Goal: Transaction & Acquisition: Purchase product/service

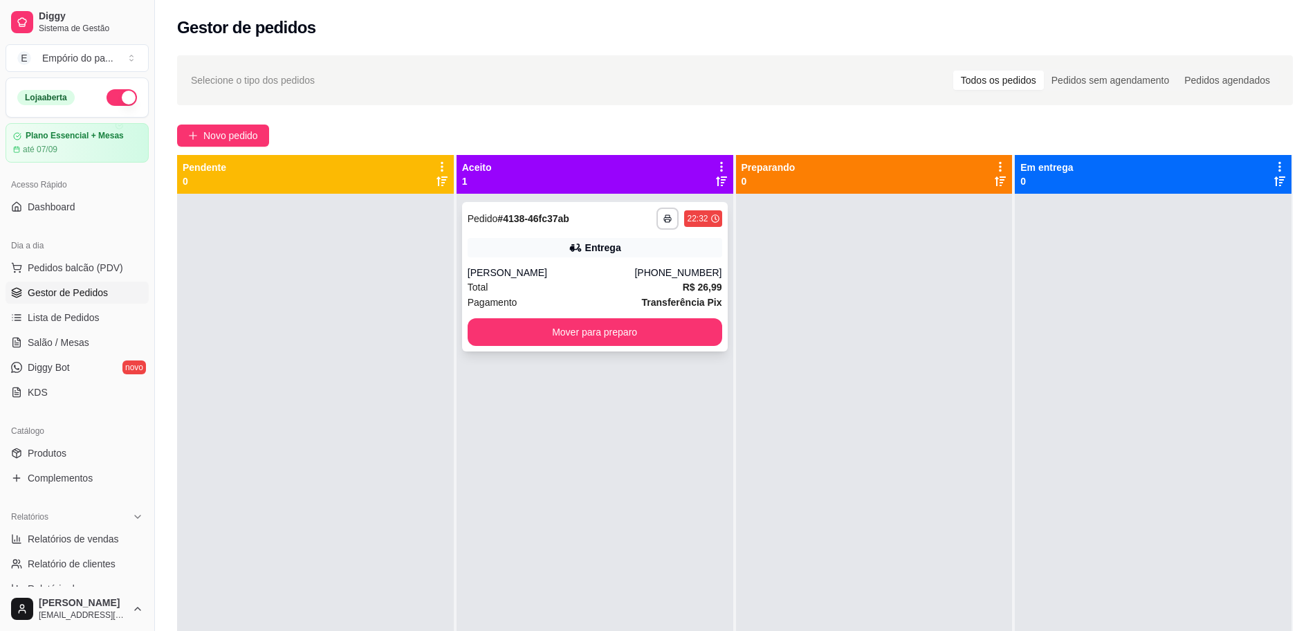
click at [626, 284] on div "Total R$ 26,99" at bounding box center [595, 286] width 255 height 15
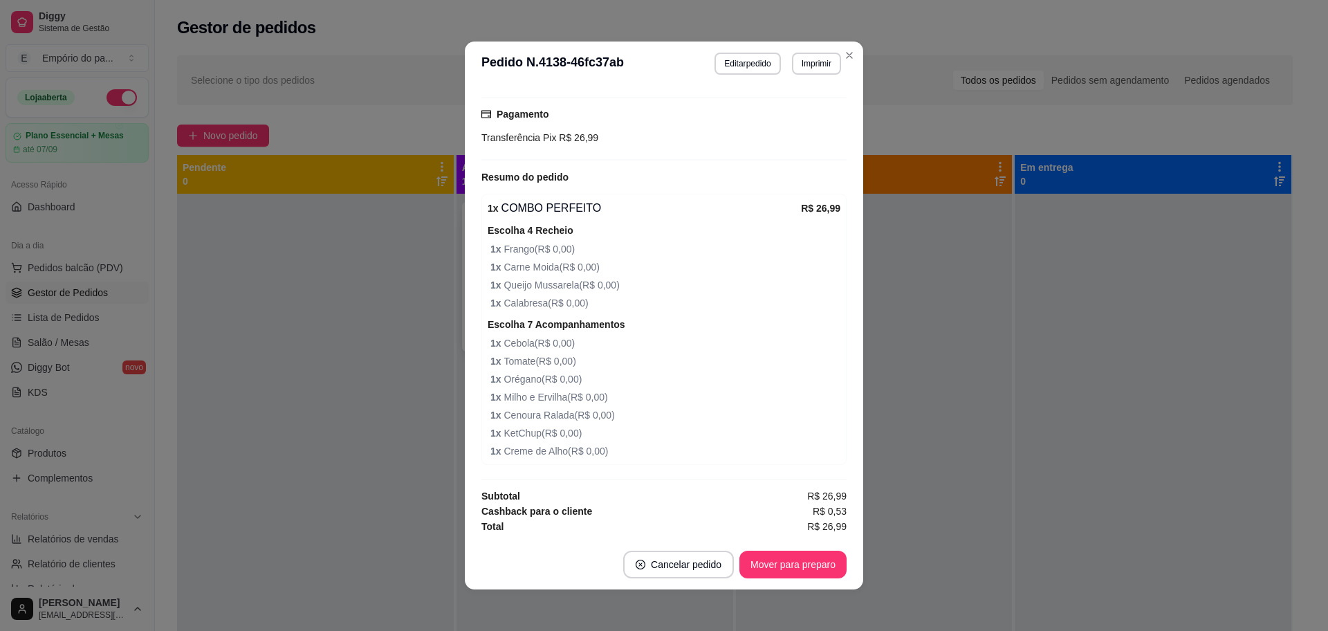
scroll to position [420, 0]
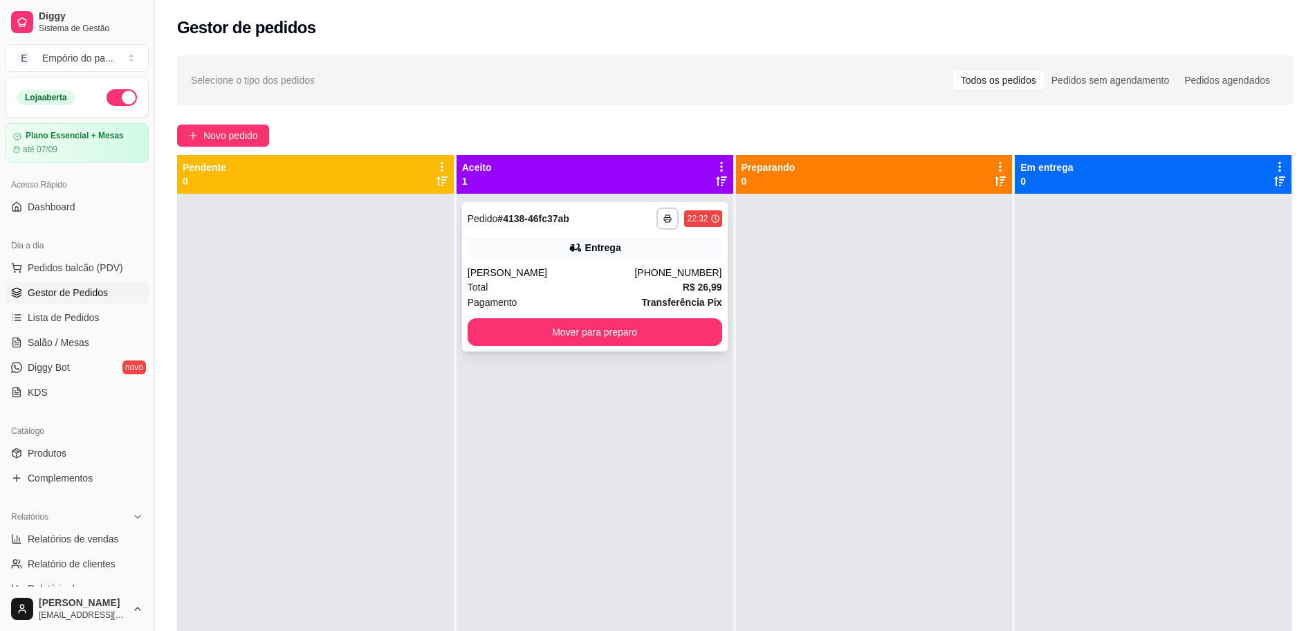
click at [628, 282] on div "Total R$ 26,99" at bounding box center [595, 286] width 255 height 15
click at [618, 292] on div "Total R$ 26,99" at bounding box center [595, 286] width 255 height 15
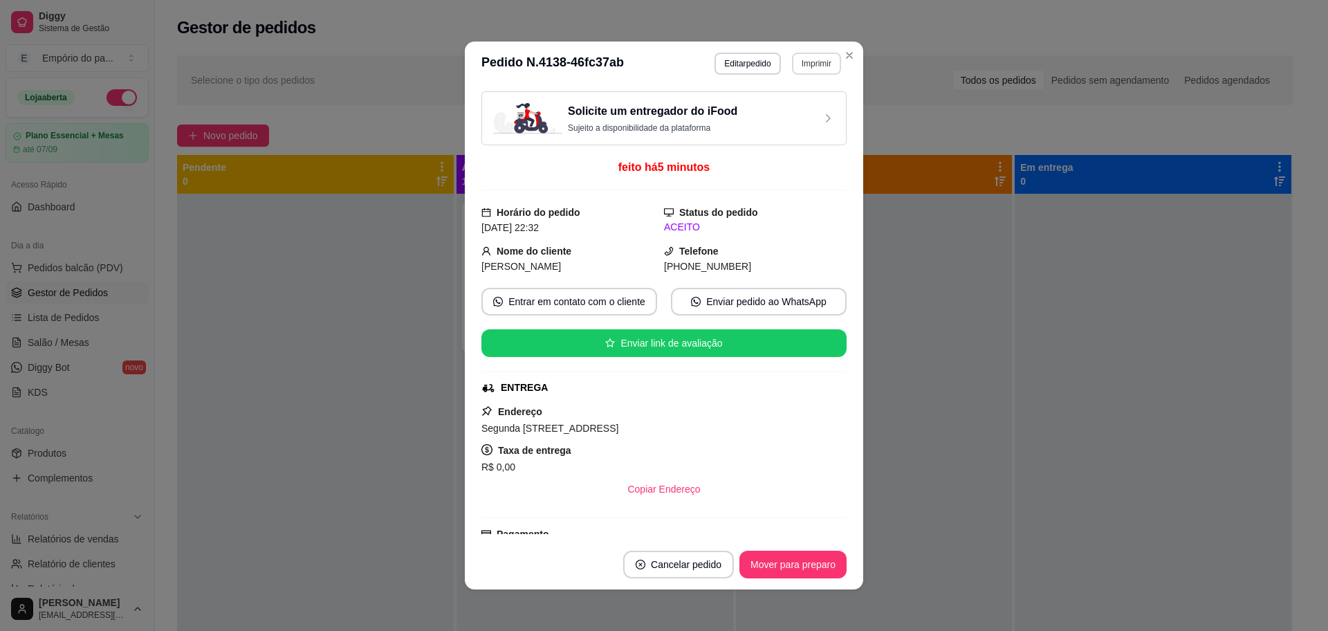
click at [801, 68] on button "Imprimir" at bounding box center [816, 64] width 49 height 22
click at [818, 104] on button "IMPRESSORA" at bounding box center [785, 111] width 97 height 21
click at [816, 104] on div "Solicite um entregador do iFood Sujeito a disponibilidade da plataforma" at bounding box center [663, 118] width 365 height 54
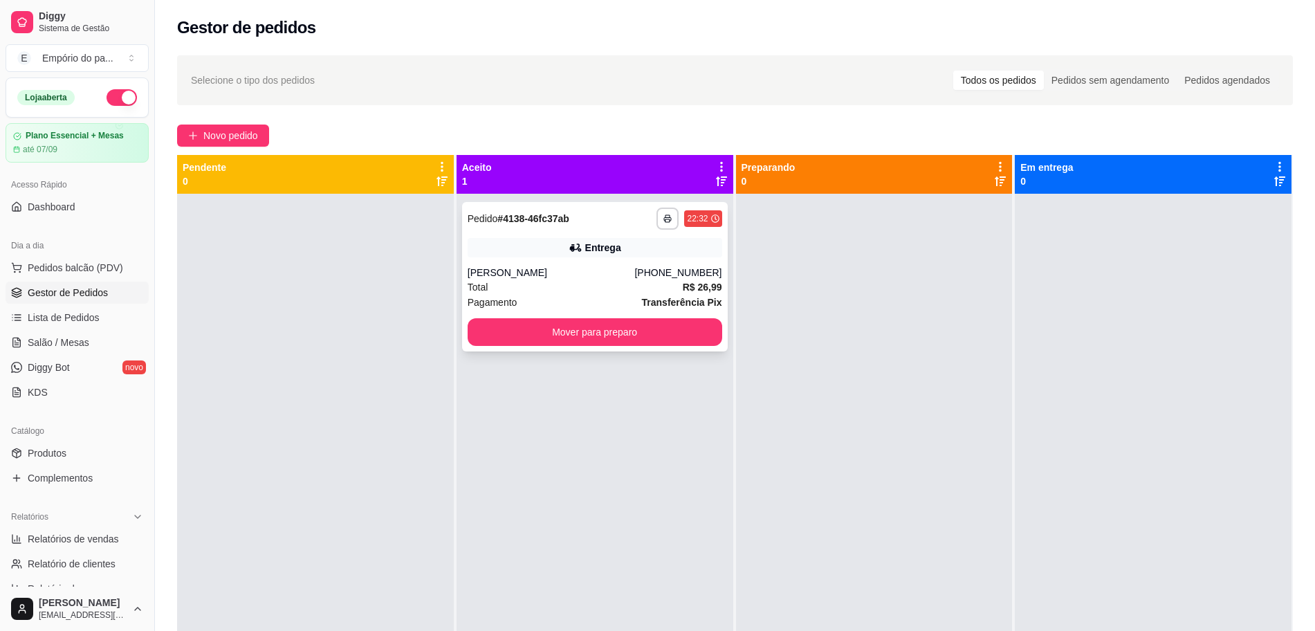
click at [652, 297] on strong "Transferência Pix" at bounding box center [682, 302] width 80 height 11
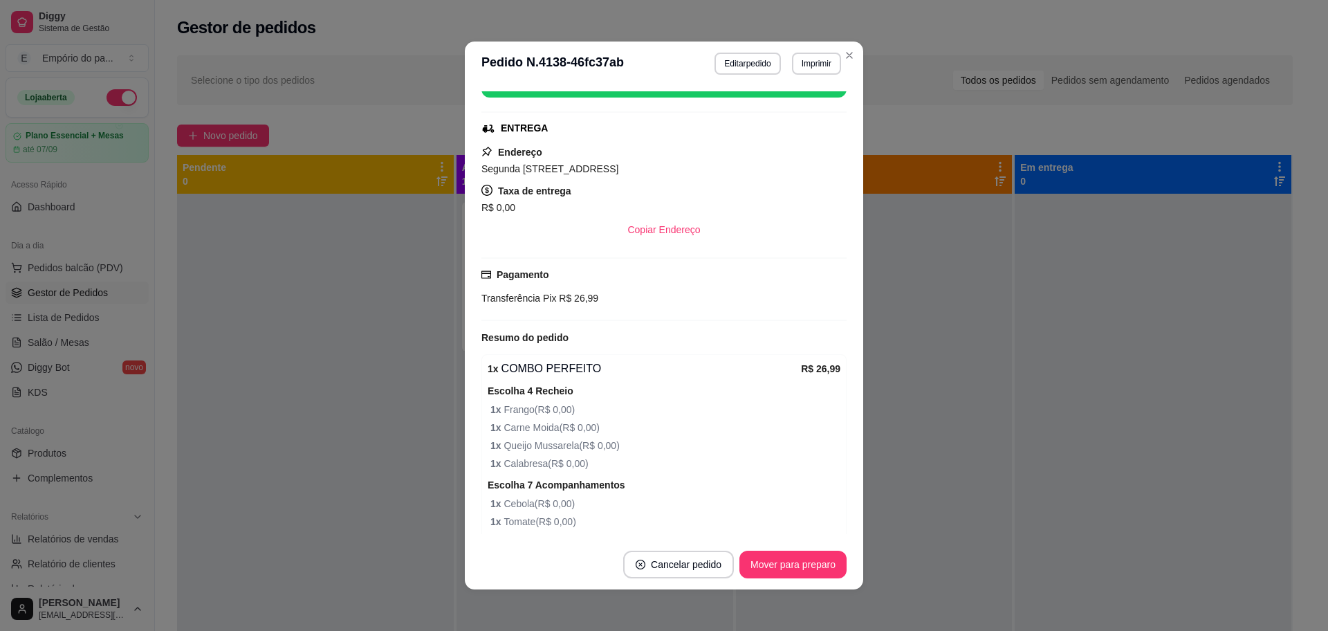
scroll to position [0, 0]
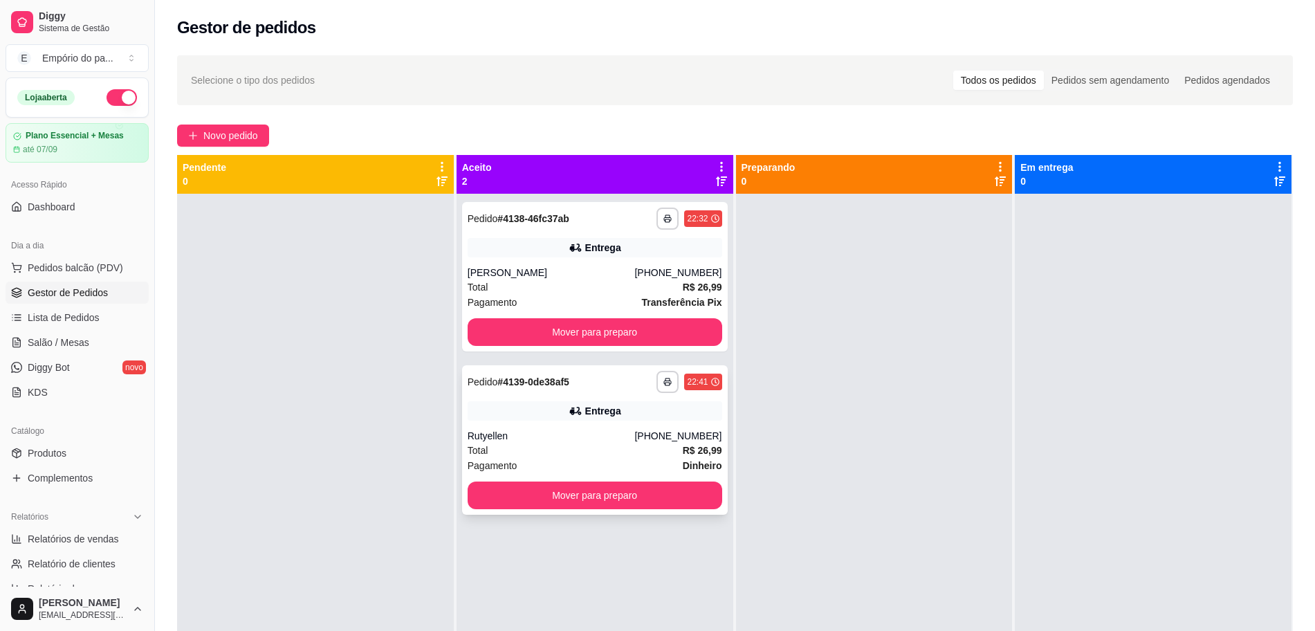
click at [612, 468] on div "Pagamento Dinheiro" at bounding box center [595, 465] width 255 height 15
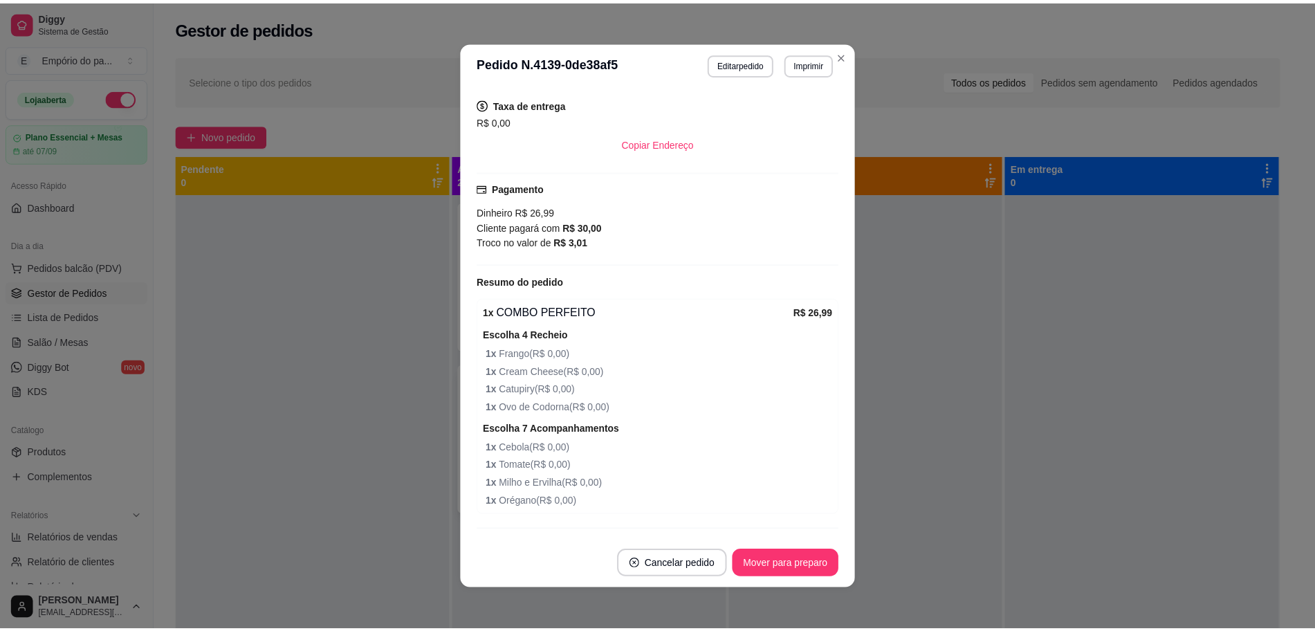
scroll to position [396, 0]
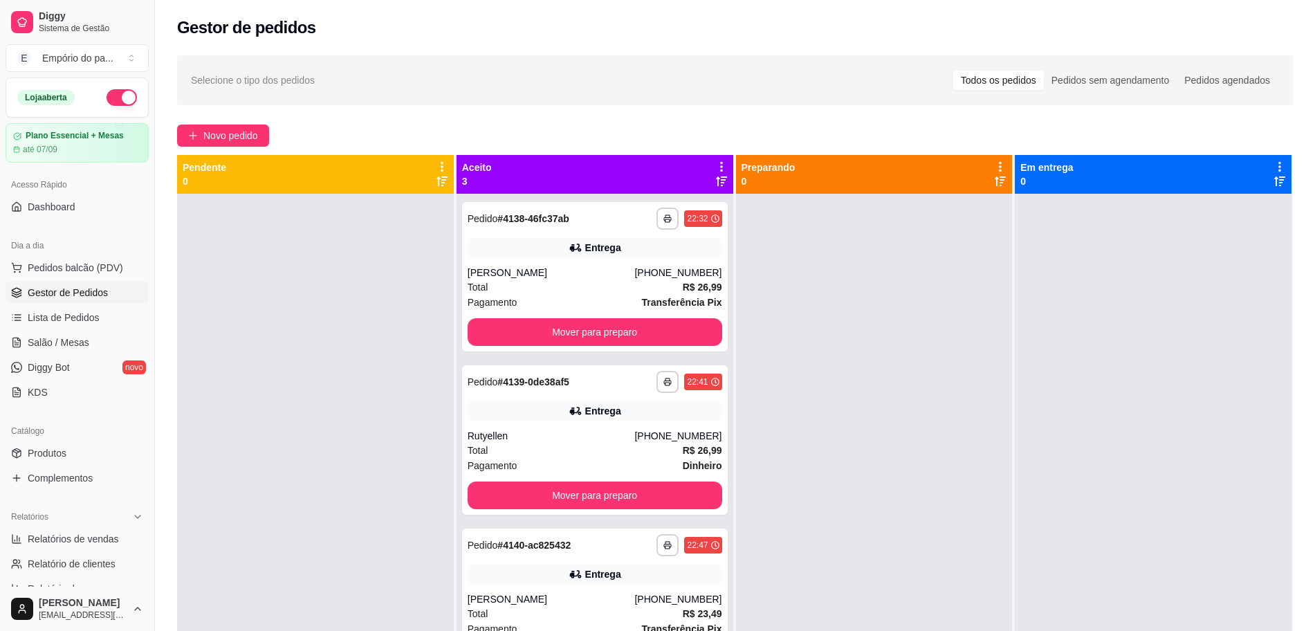
drag, startPoint x: 911, startPoint y: 448, endPoint x: 911, endPoint y: 472, distance: 24.9
click at [911, 472] on div at bounding box center [874, 509] width 277 height 631
click at [650, 322] on button "Mover para preparo" at bounding box center [595, 332] width 255 height 28
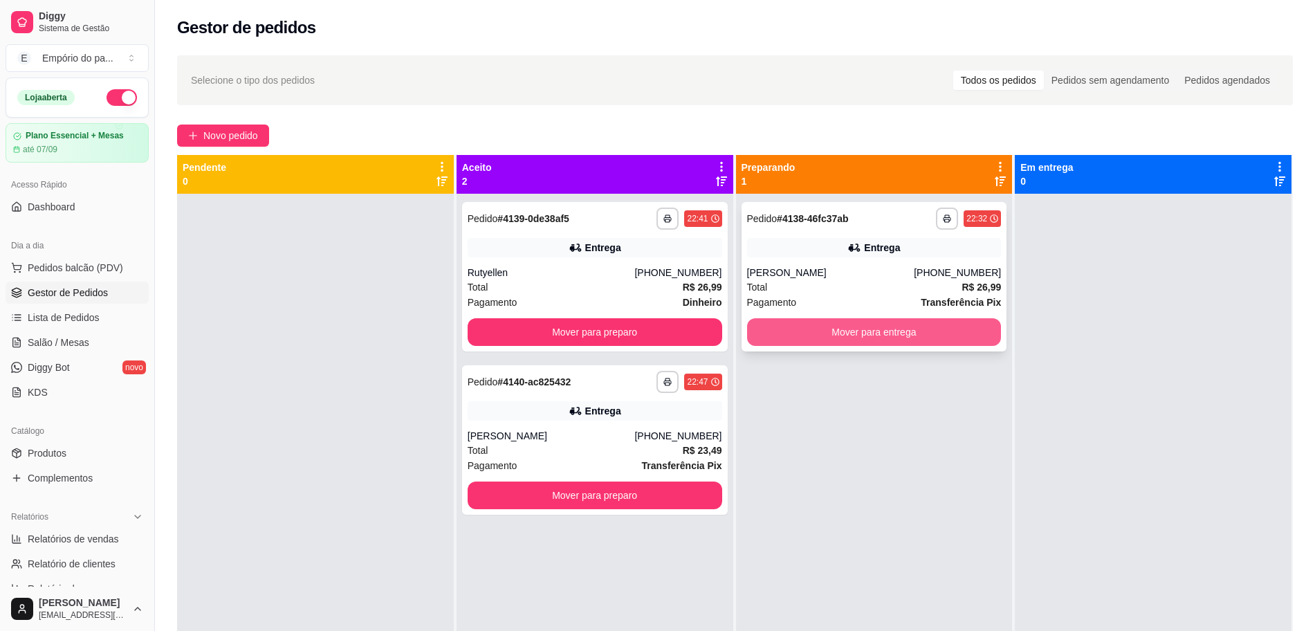
click at [863, 331] on button "Mover para entrega" at bounding box center [874, 332] width 255 height 28
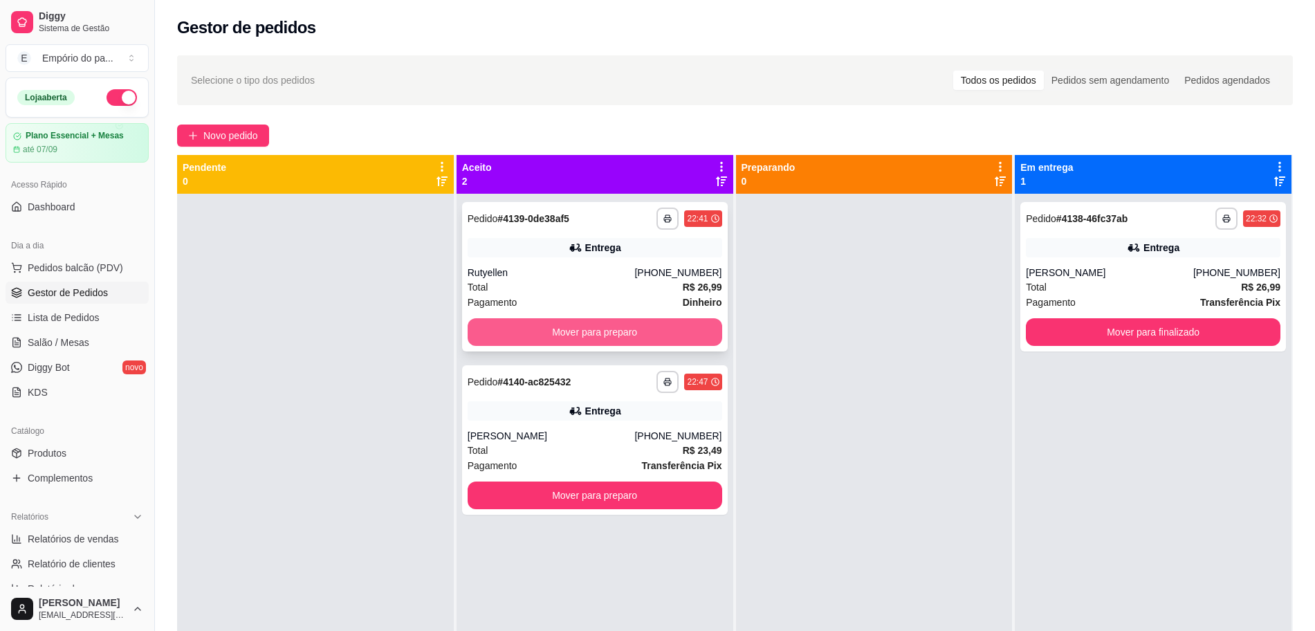
click at [663, 327] on button "Mover para preparo" at bounding box center [595, 332] width 255 height 28
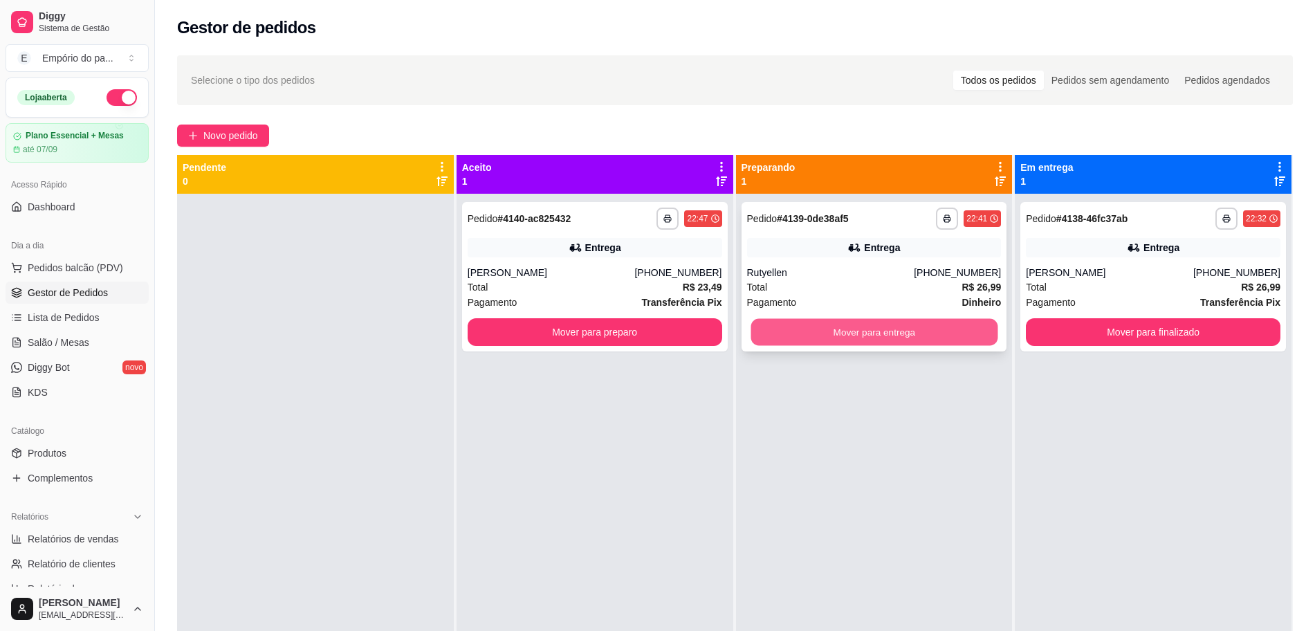
click at [902, 344] on button "Mover para entrega" at bounding box center [874, 332] width 247 height 27
click at [806, 329] on button "Mover para entrega" at bounding box center [874, 332] width 255 height 28
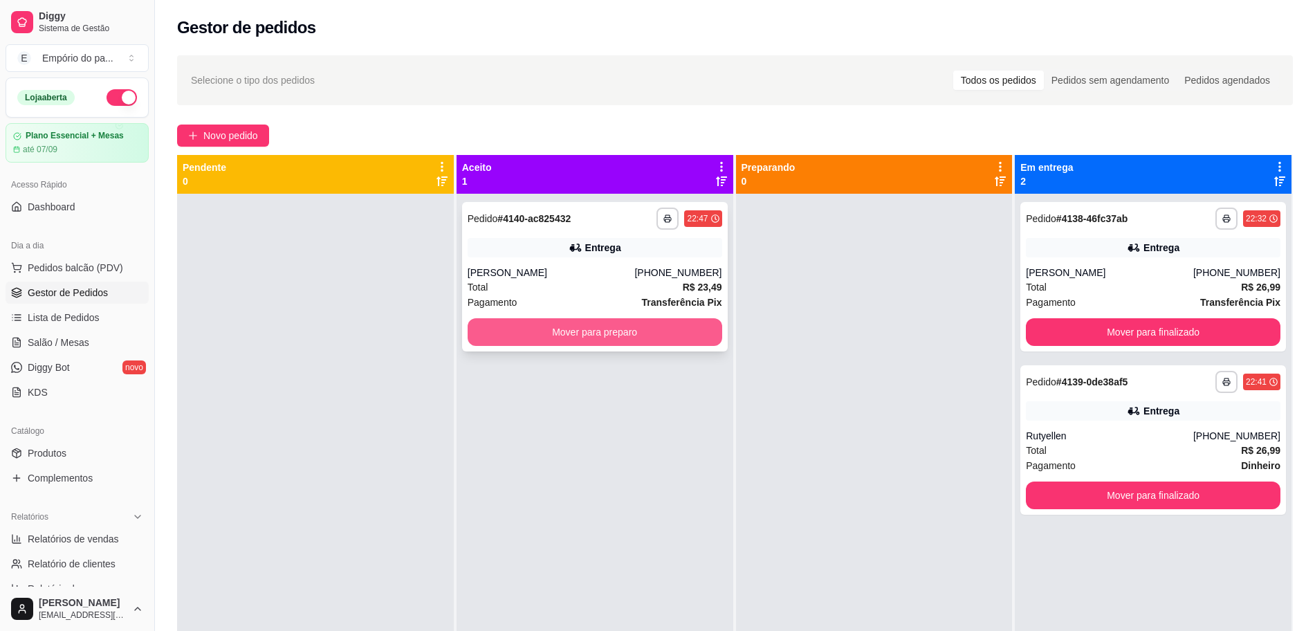
click at [645, 328] on button "Mover para preparo" at bounding box center [595, 332] width 255 height 28
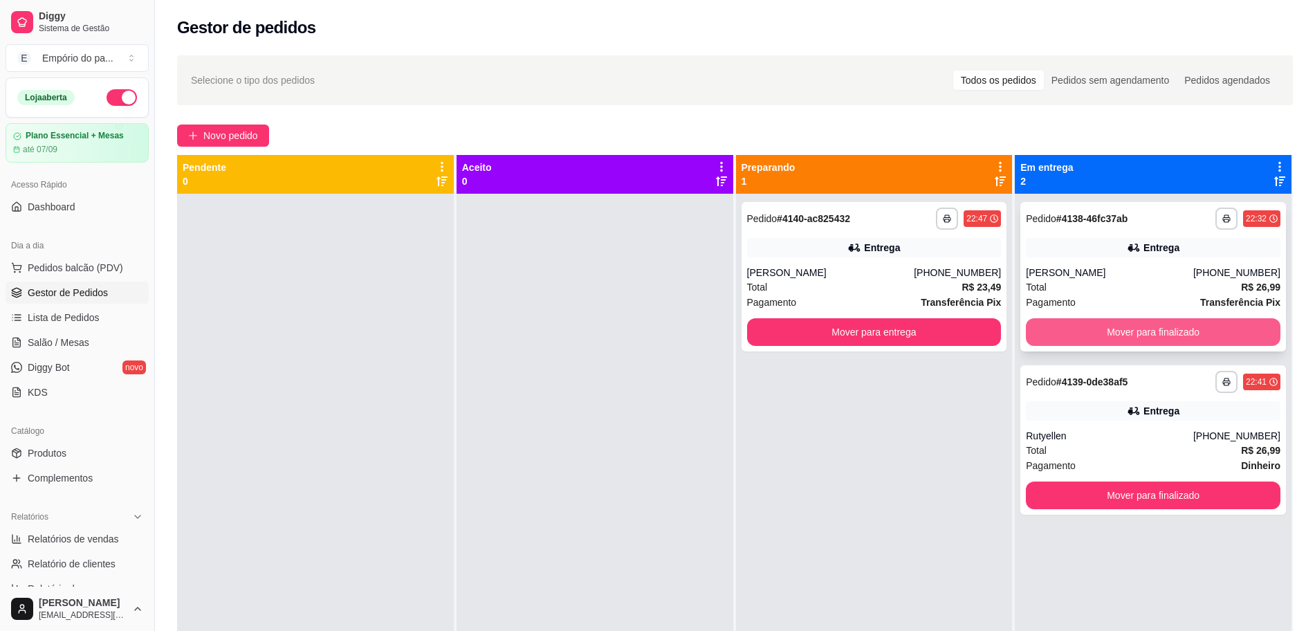
click at [1146, 332] on button "Mover para finalizado" at bounding box center [1153, 332] width 255 height 28
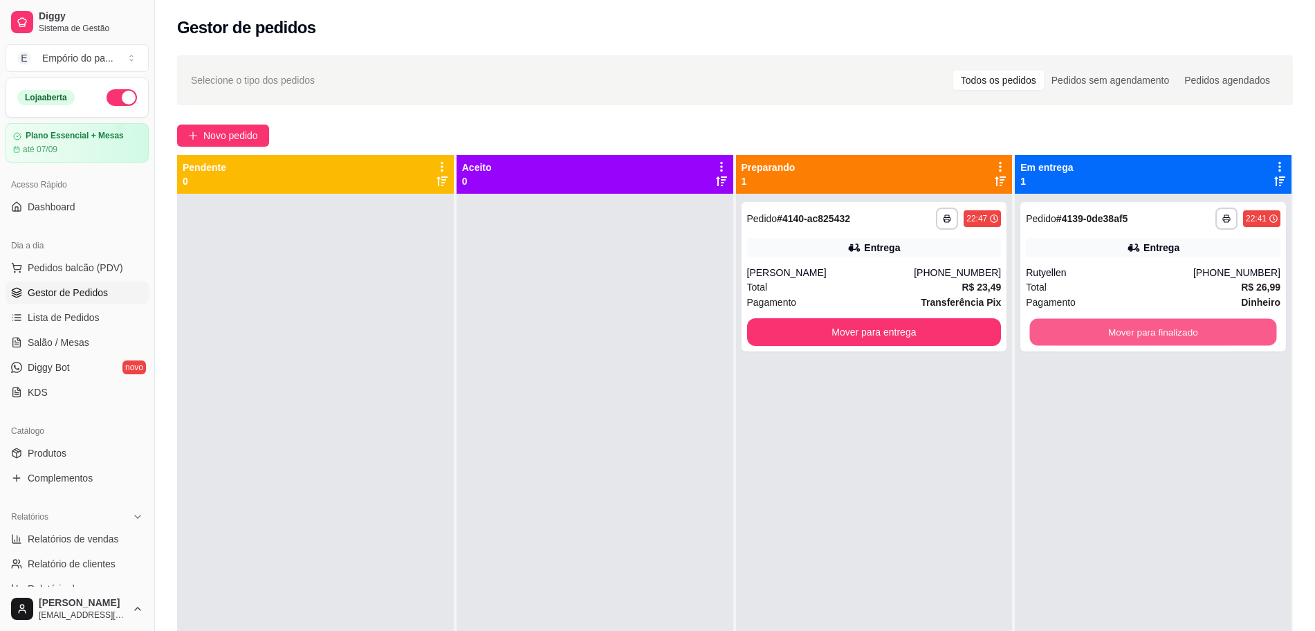
click at [1146, 335] on button "Mover para finalizado" at bounding box center [1153, 332] width 247 height 27
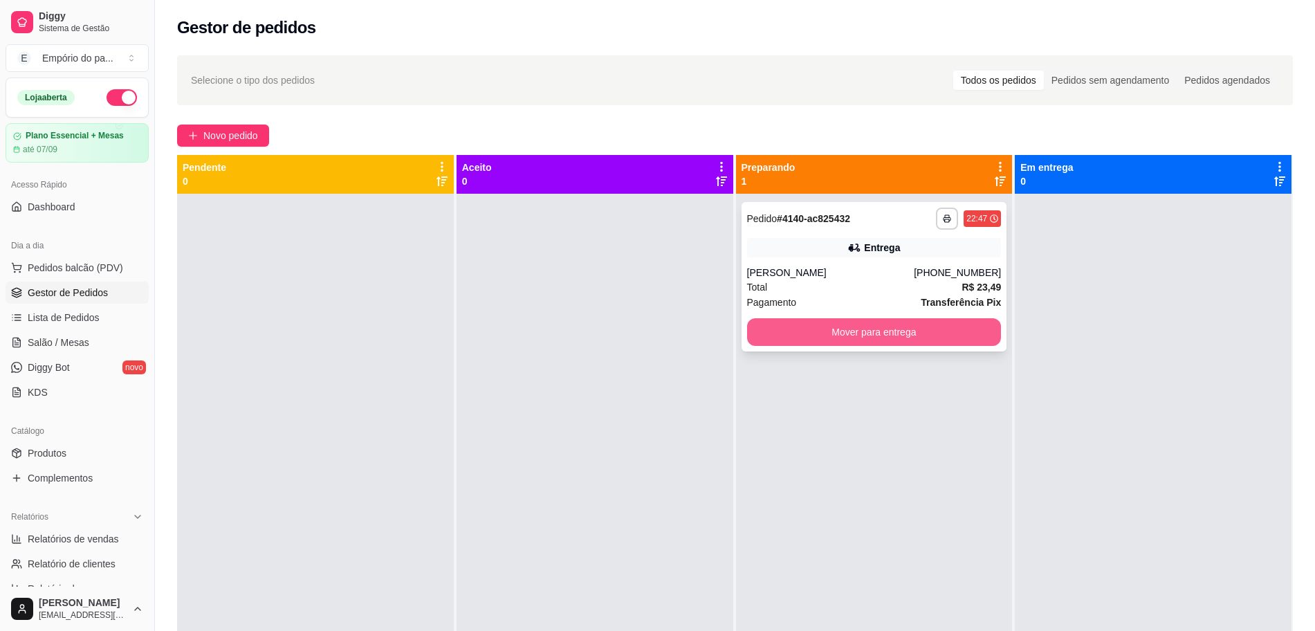
click at [968, 335] on button "Mover para entrega" at bounding box center [874, 332] width 255 height 28
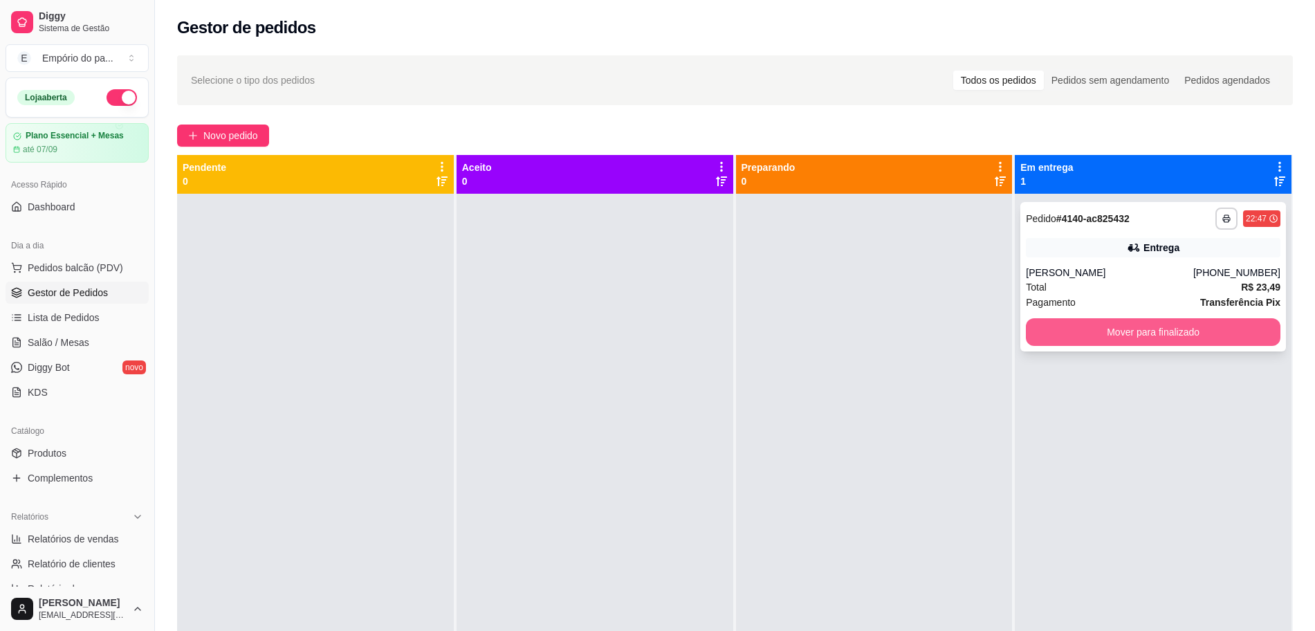
click at [1060, 335] on button "Mover para finalizado" at bounding box center [1153, 332] width 255 height 28
click at [1062, 338] on button "Mover para finalizado" at bounding box center [1153, 332] width 255 height 28
click at [1063, 341] on button "Mover para finalizado" at bounding box center [1153, 332] width 255 height 28
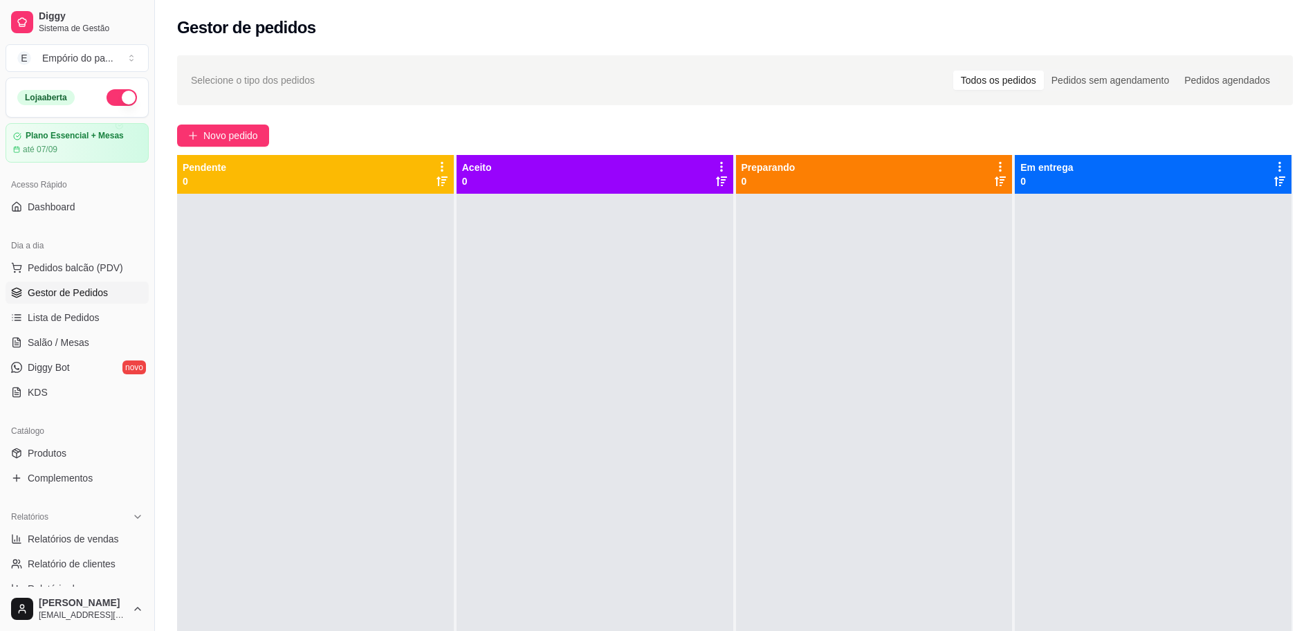
click at [1202, 198] on div at bounding box center [1153, 509] width 277 height 631
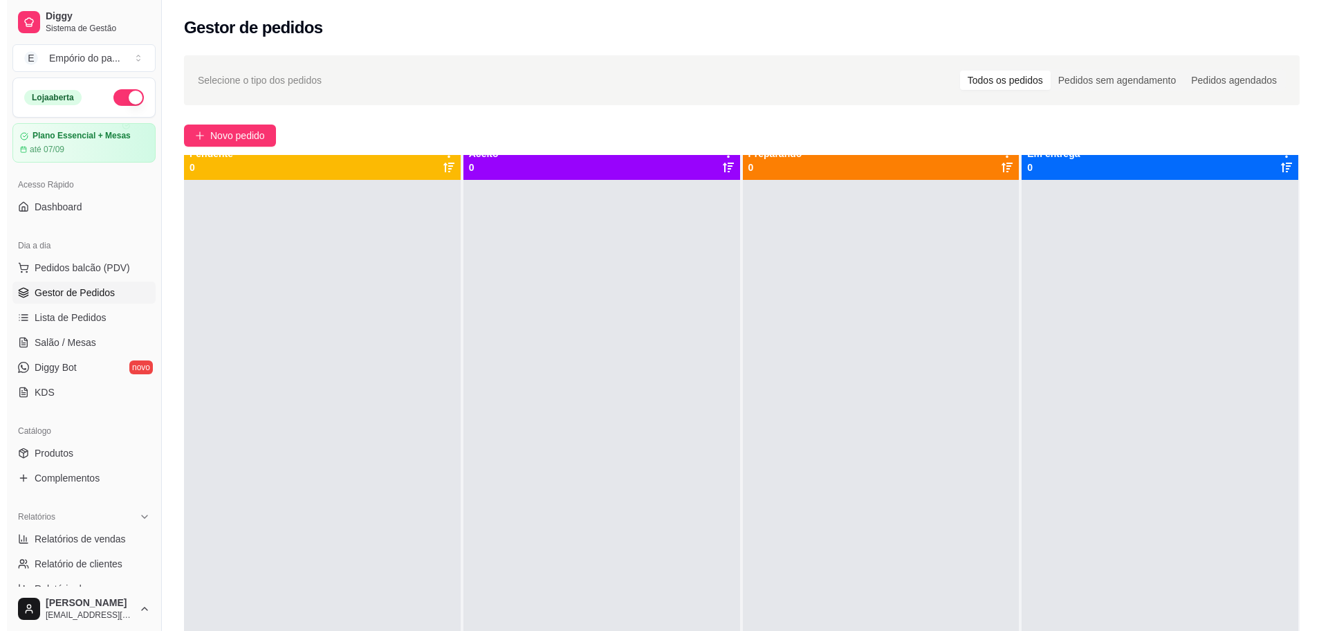
scroll to position [0, 0]
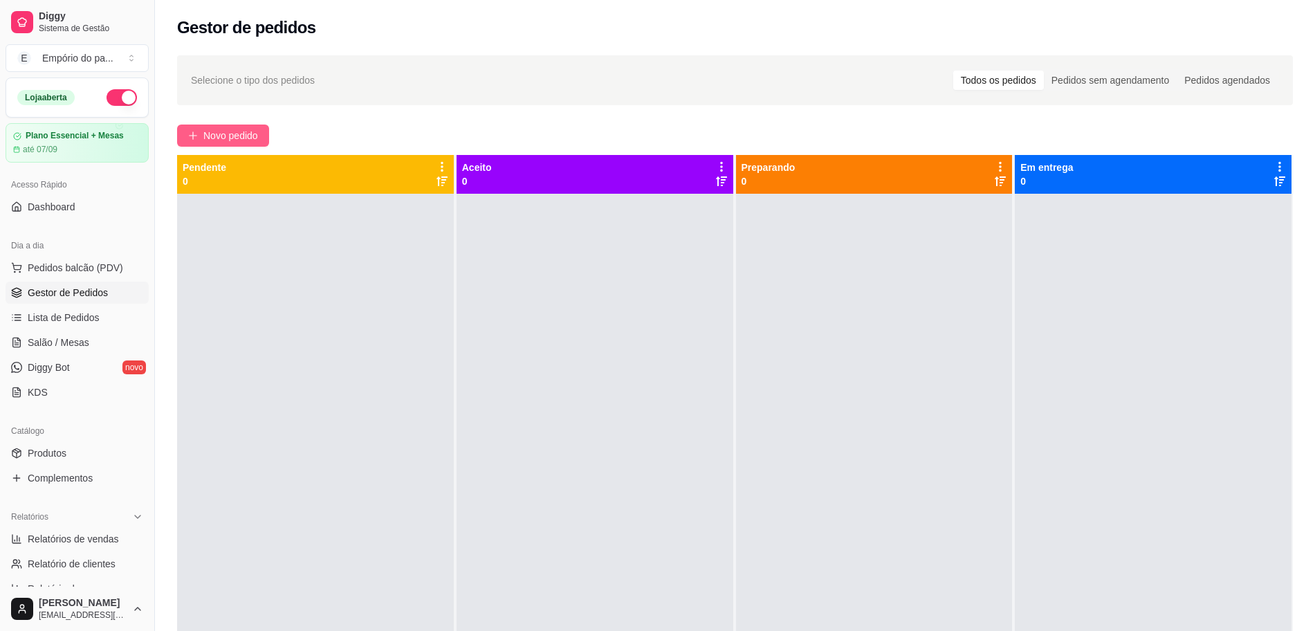
click at [190, 131] on icon "plus" at bounding box center [193, 136] width 10 height 10
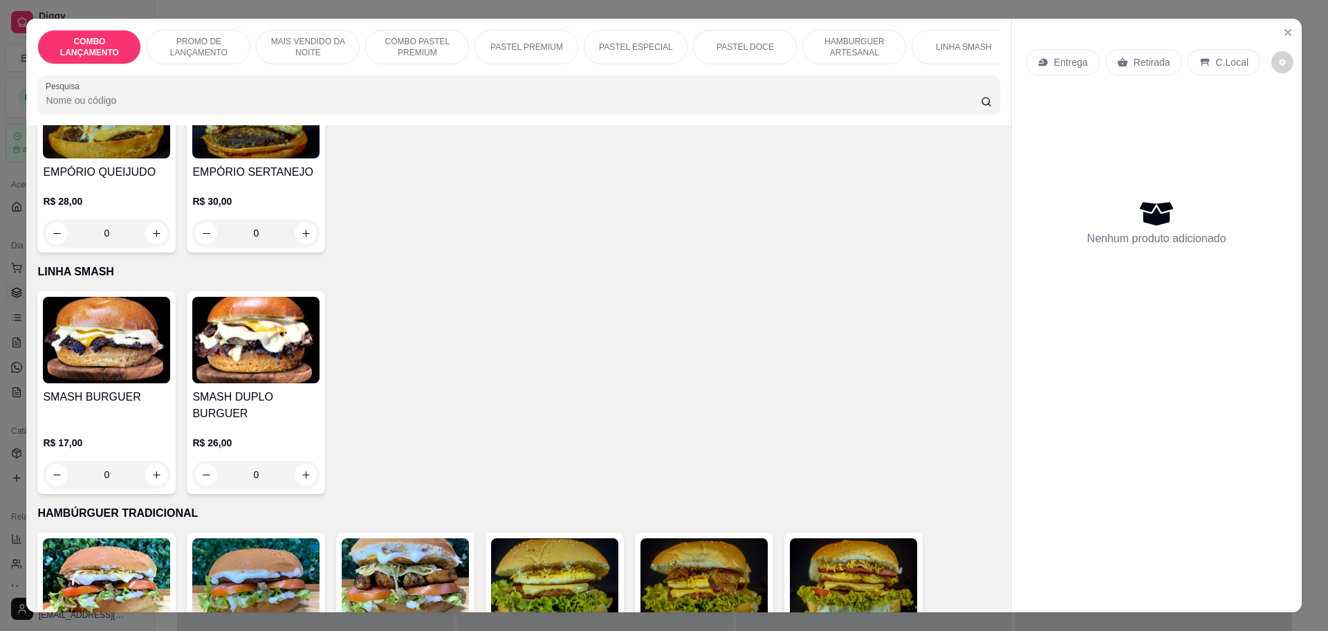
scroll to position [2248, 0]
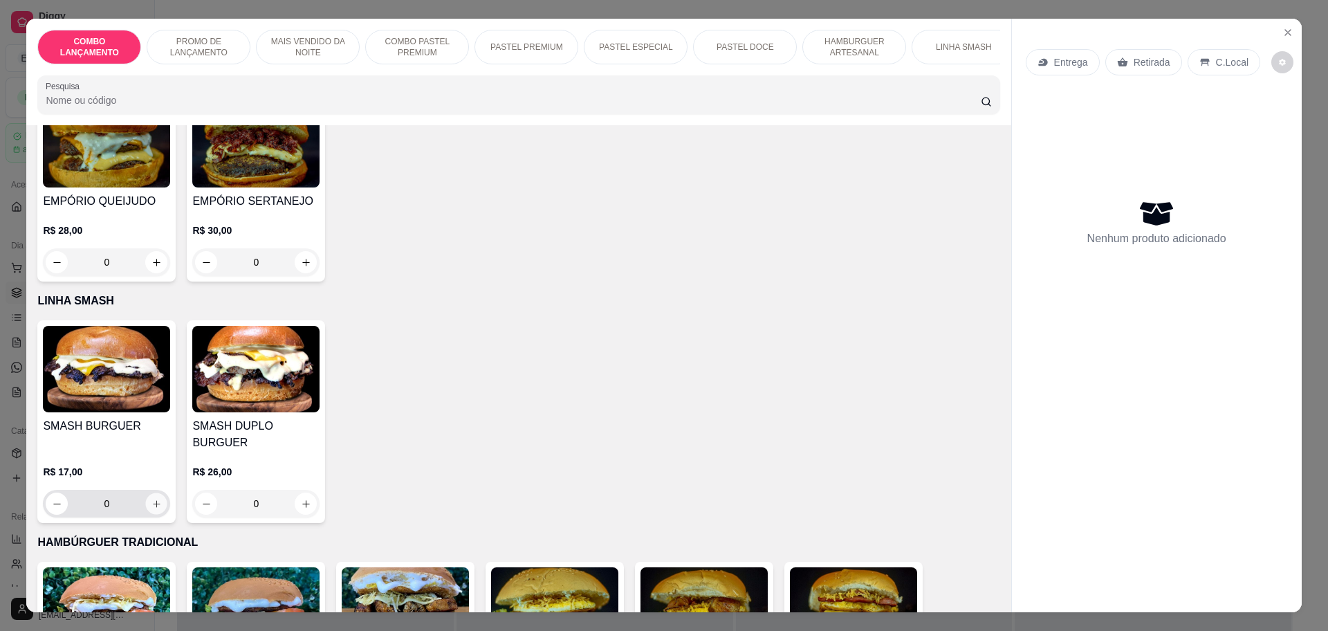
click at [149, 493] on button "increase-product-quantity" at bounding box center [156, 503] width 21 height 21
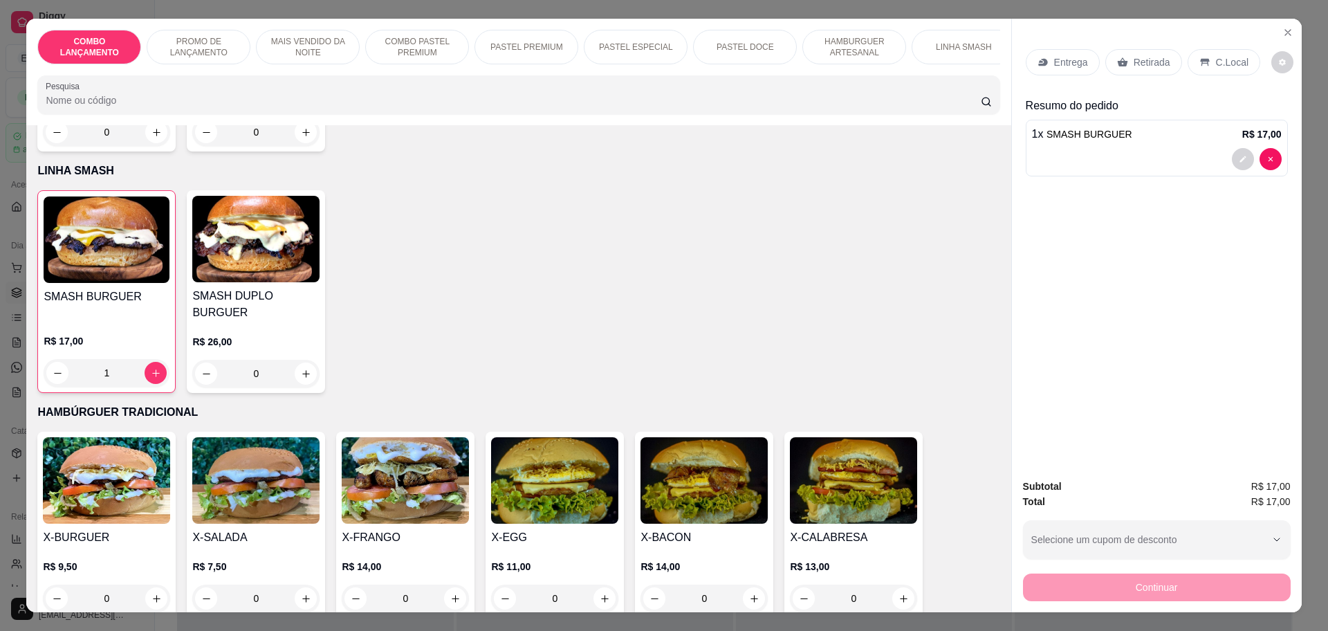
scroll to position [2335, 0]
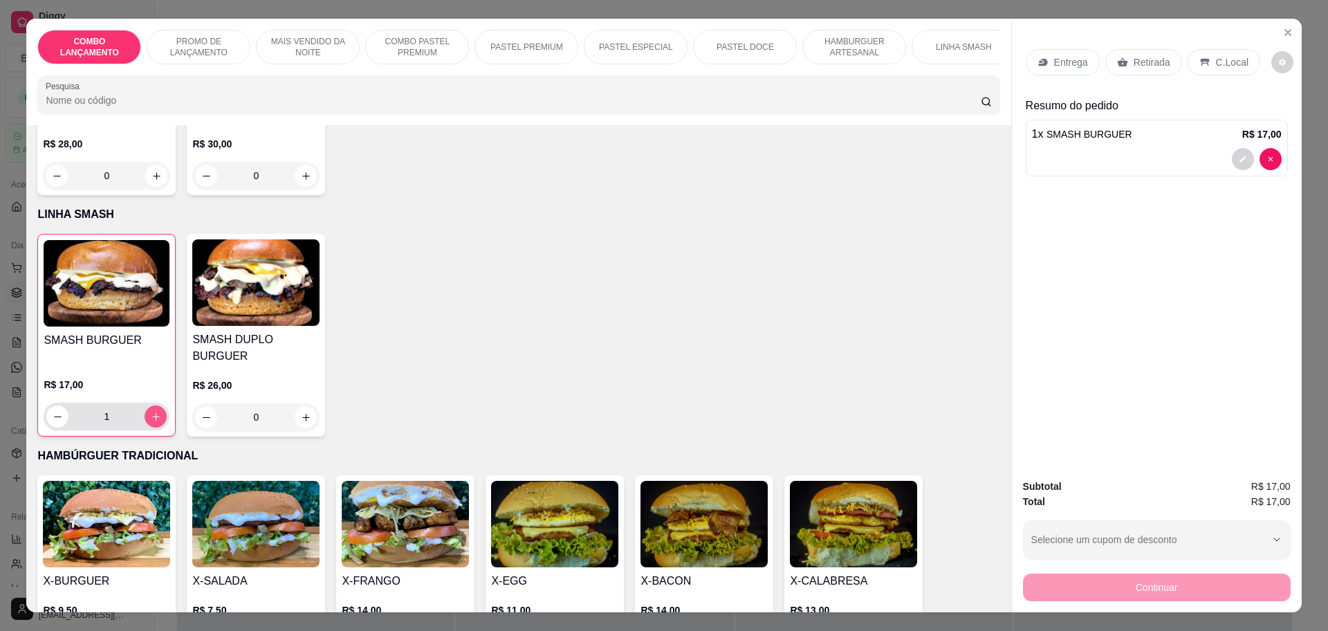
click at [151, 405] on button "increase-product-quantity" at bounding box center [156, 416] width 22 height 22
type input "2"
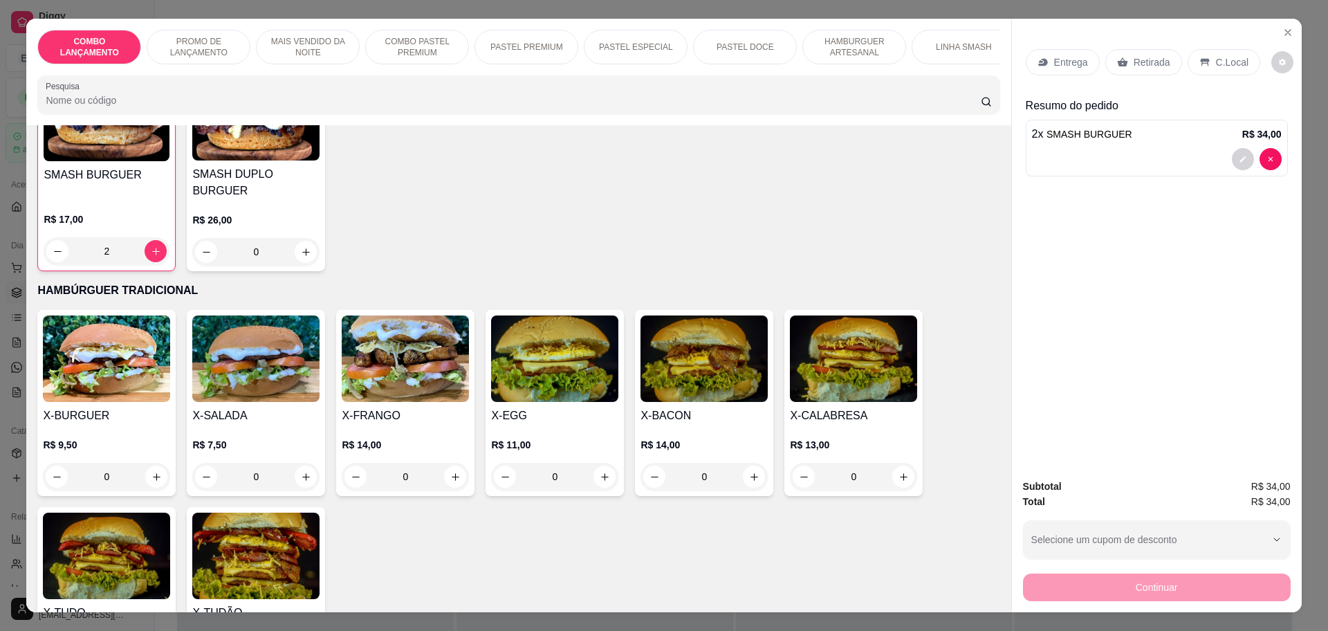
scroll to position [2508, 0]
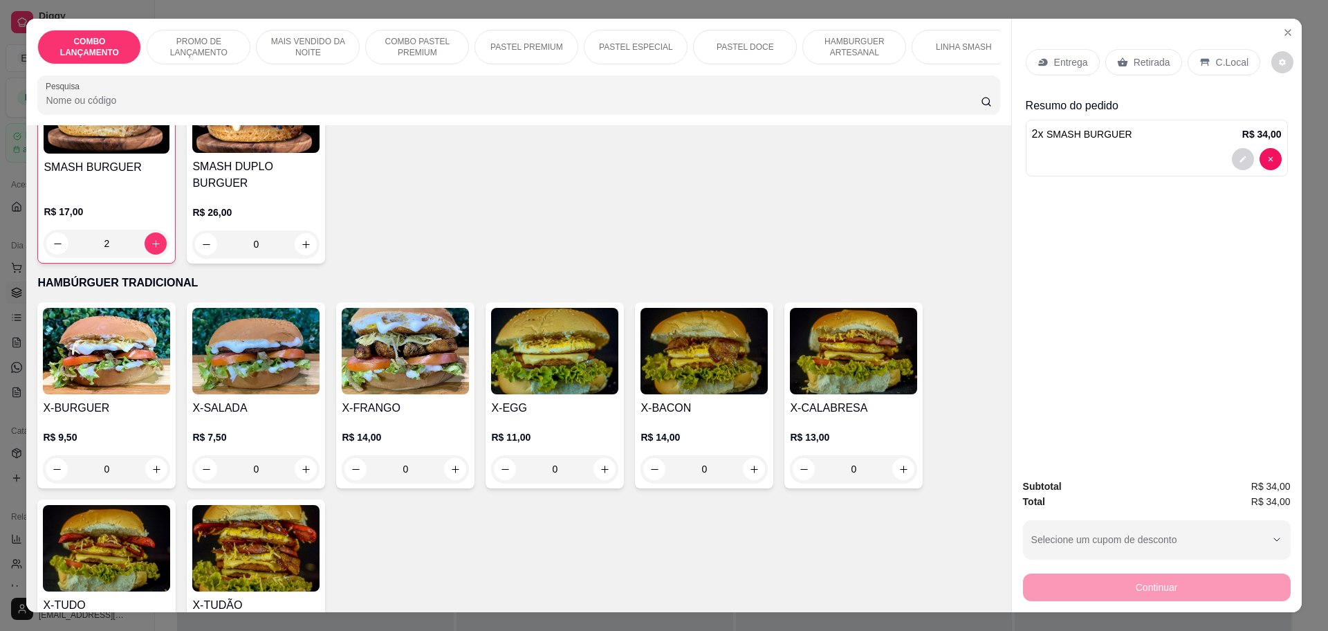
click at [153, 455] on div "0" at bounding box center [106, 469] width 127 height 28
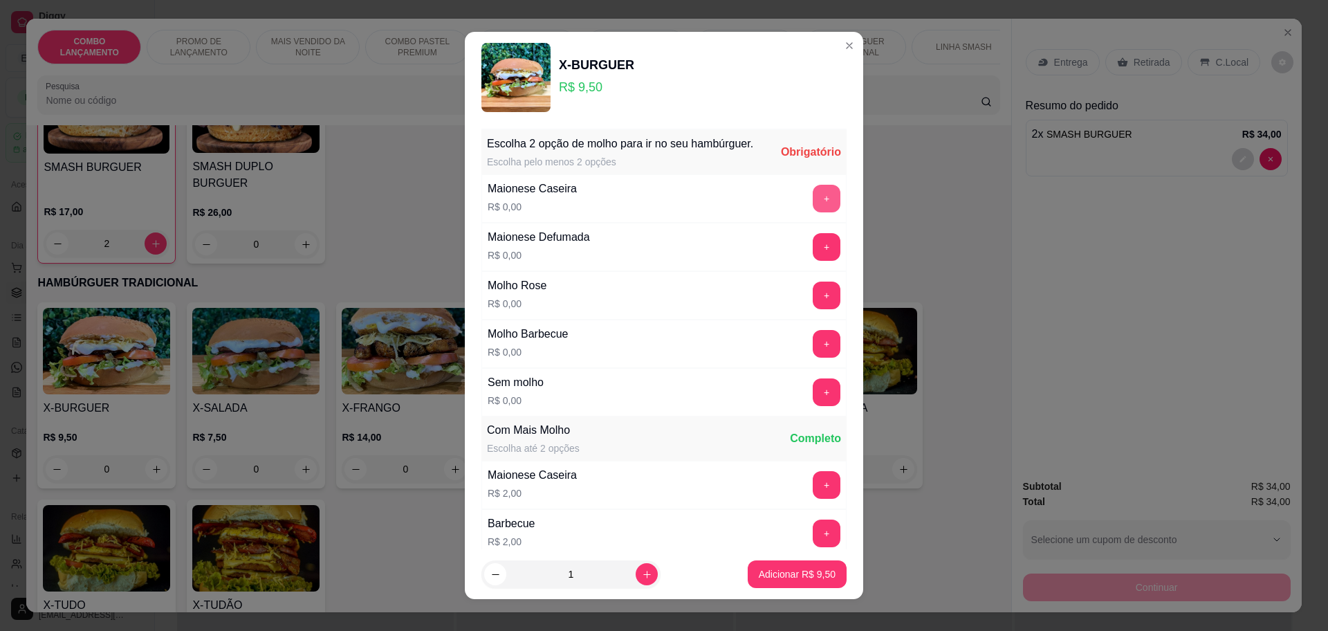
click at [813, 210] on button "+" at bounding box center [827, 199] width 28 height 28
click at [813, 358] on button "+" at bounding box center [827, 344] width 28 height 28
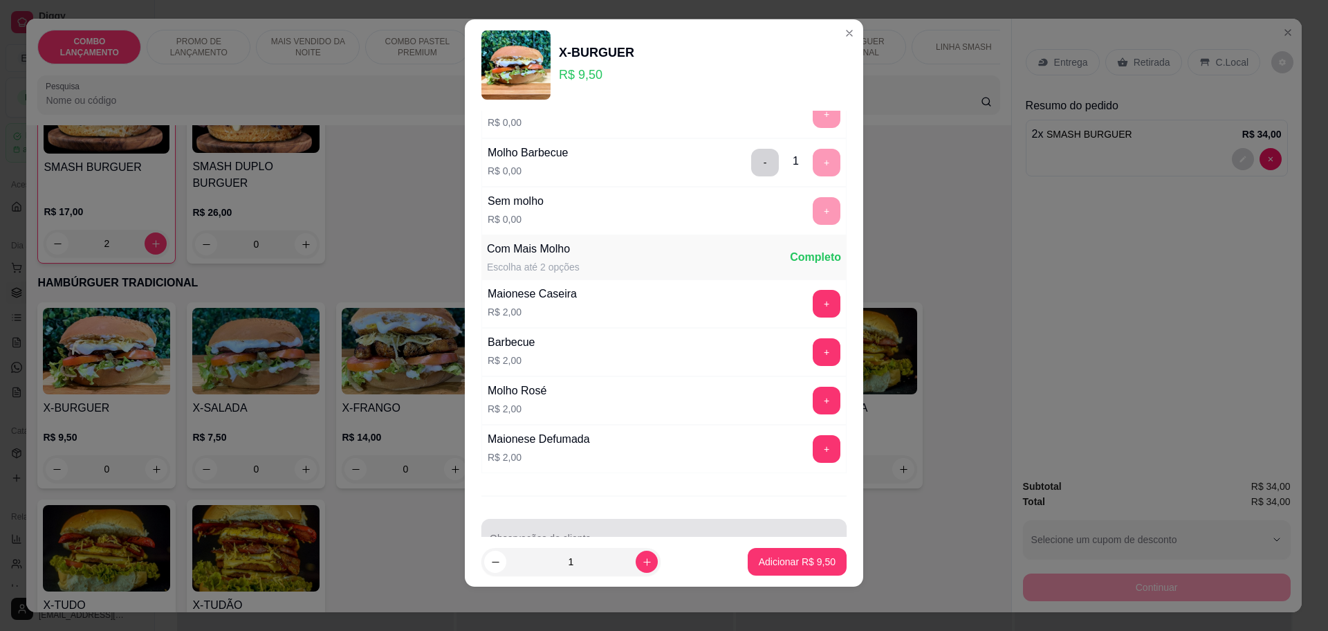
scroll to position [208, 0]
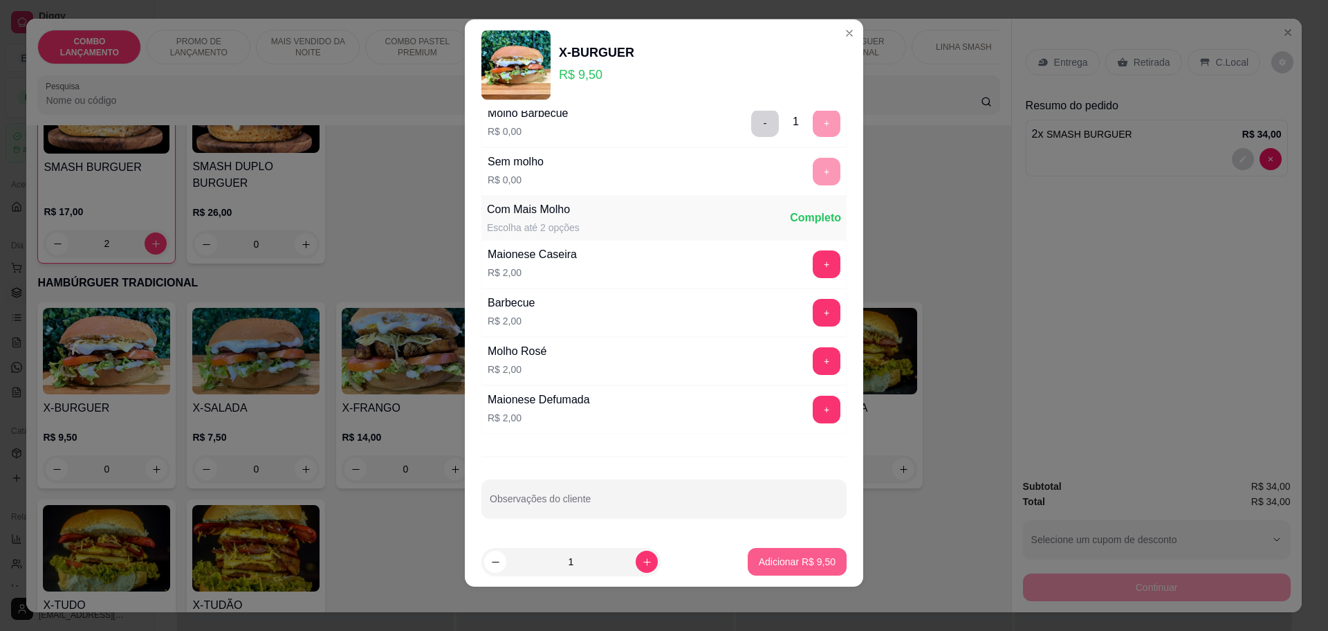
click at [798, 567] on p "Adicionar R$ 9,50" at bounding box center [797, 562] width 77 height 14
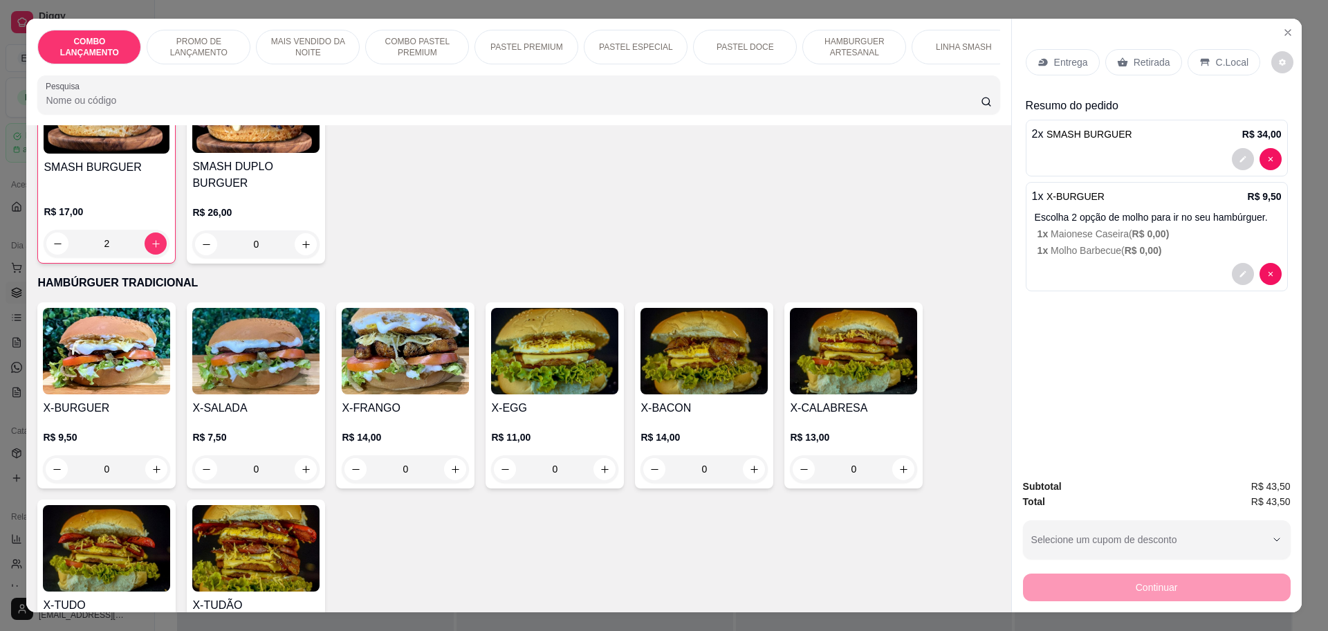
click at [1119, 586] on div "Continuar" at bounding box center [1157, 585] width 268 height 31
click at [1150, 51] on div "Retirada" at bounding box center [1143, 62] width 77 height 26
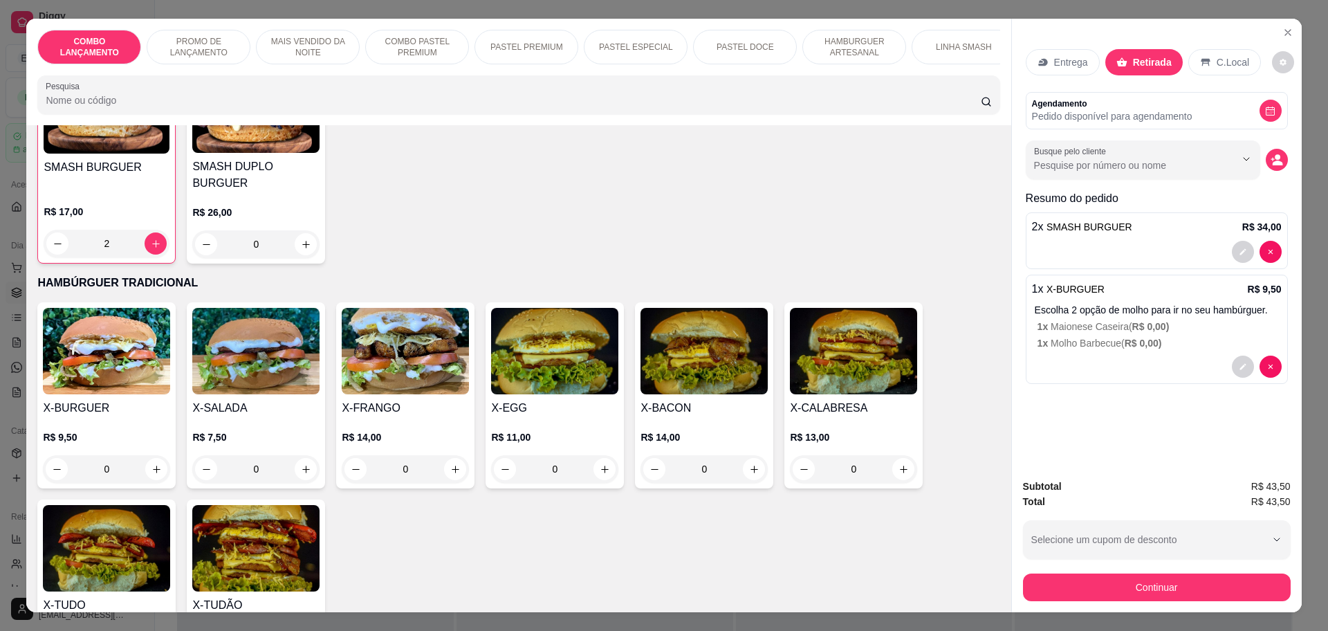
click at [1217, 60] on p "C.Local" at bounding box center [1233, 62] width 33 height 14
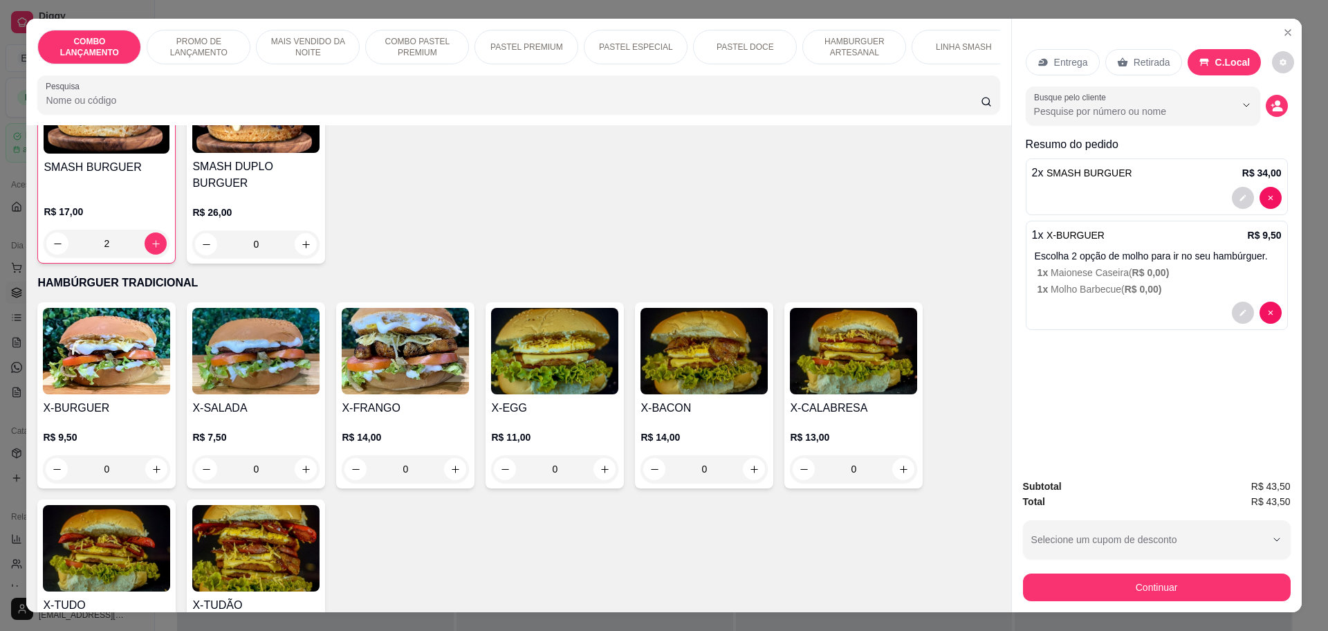
click at [1040, 64] on icon at bounding box center [1042, 63] width 9 height 8
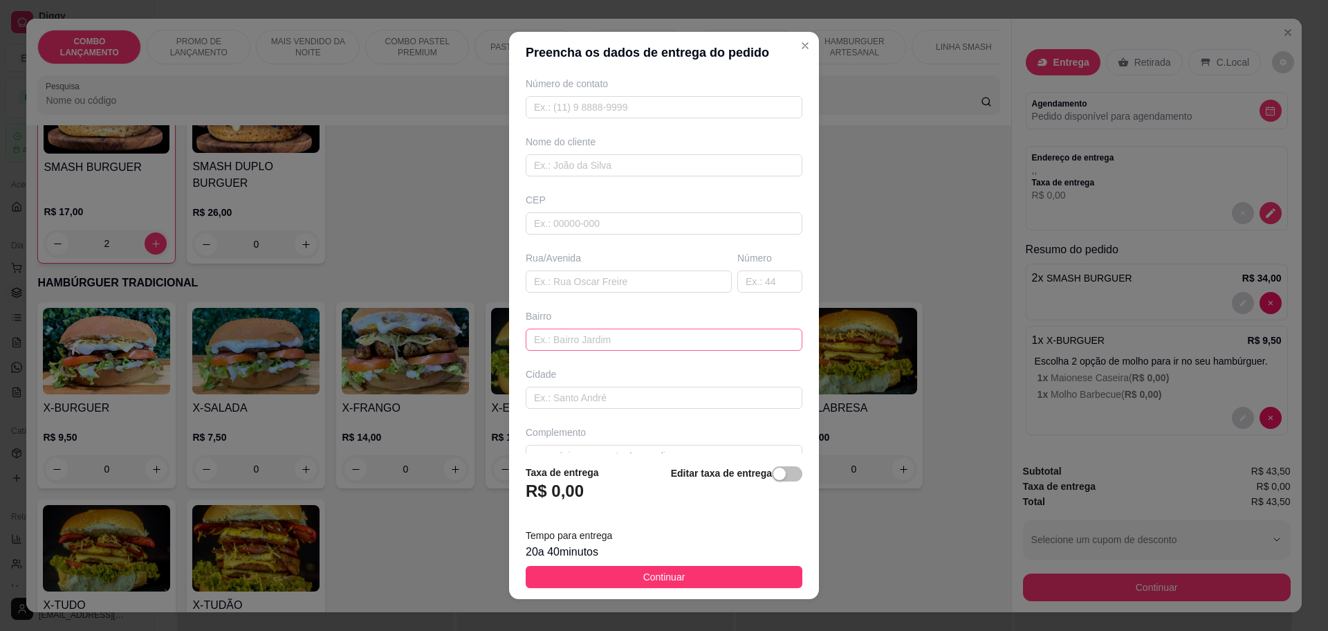
scroll to position [85, 0]
click at [709, 577] on button "Continuar" at bounding box center [664, 577] width 277 height 22
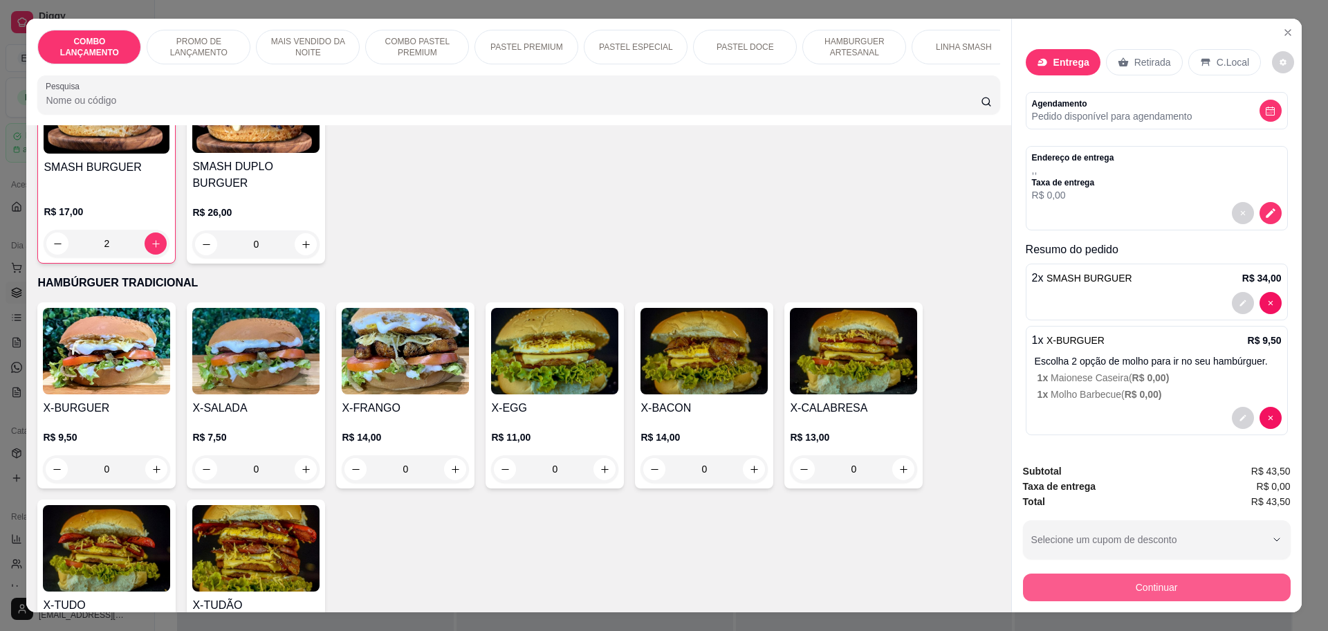
click at [1058, 583] on button "Continuar" at bounding box center [1157, 587] width 268 height 28
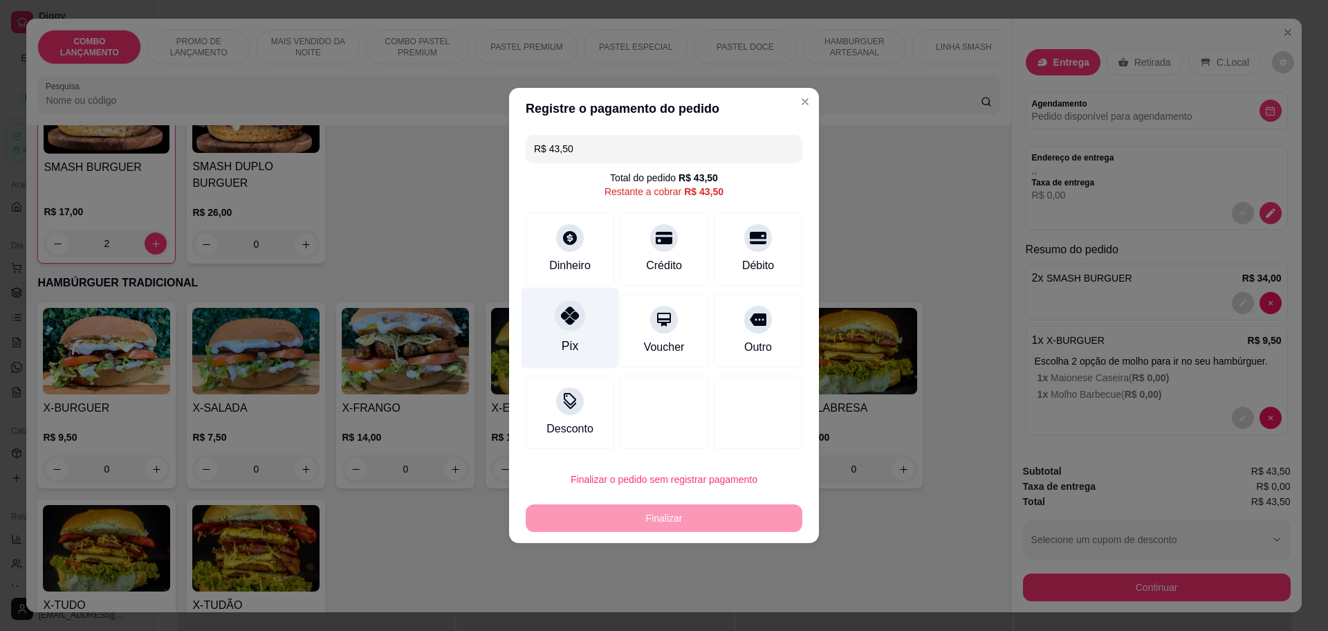
drag, startPoint x: 555, startPoint y: 316, endPoint x: 563, endPoint y: 320, distance: 9.0
click at [557, 317] on div "Pix" at bounding box center [571, 328] width 98 height 81
type input "R$ 0,00"
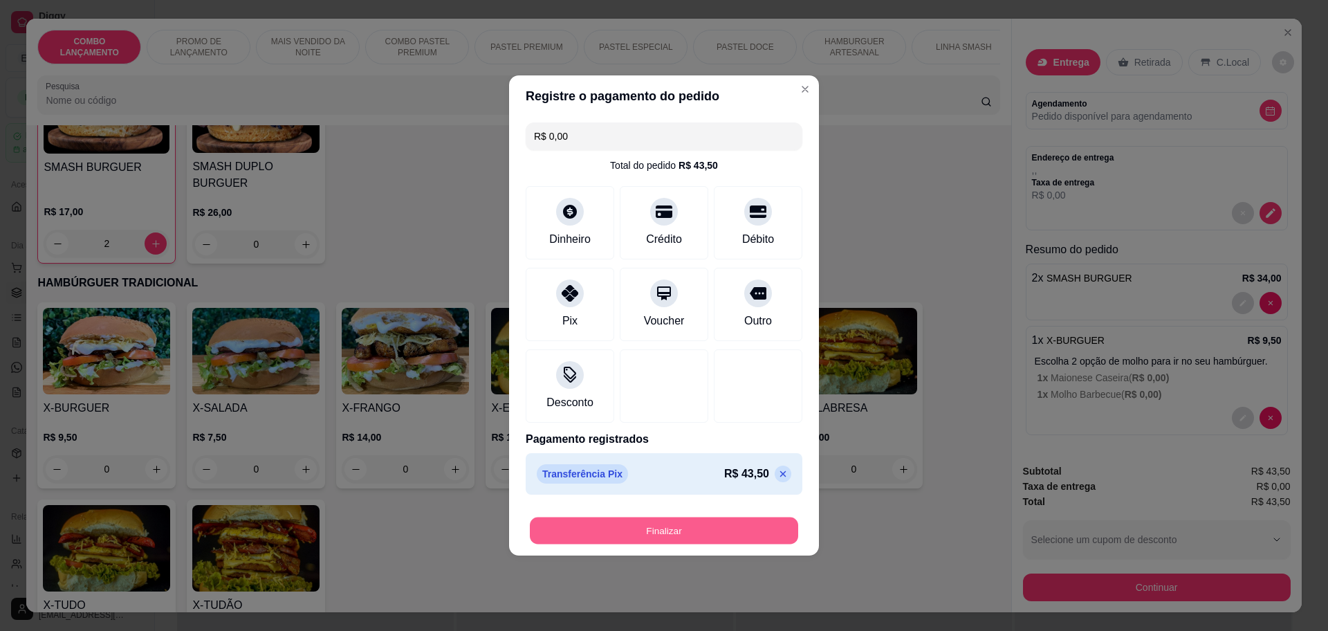
click at [706, 531] on button "Finalizar" at bounding box center [664, 530] width 268 height 27
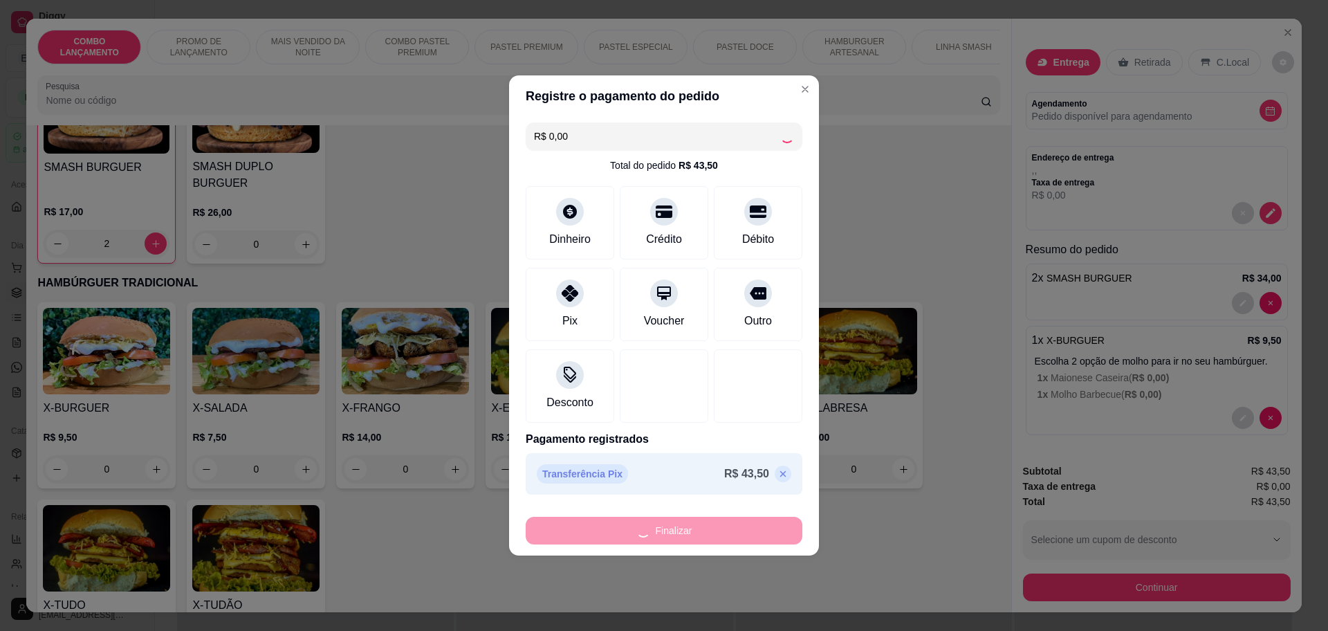
type input "0"
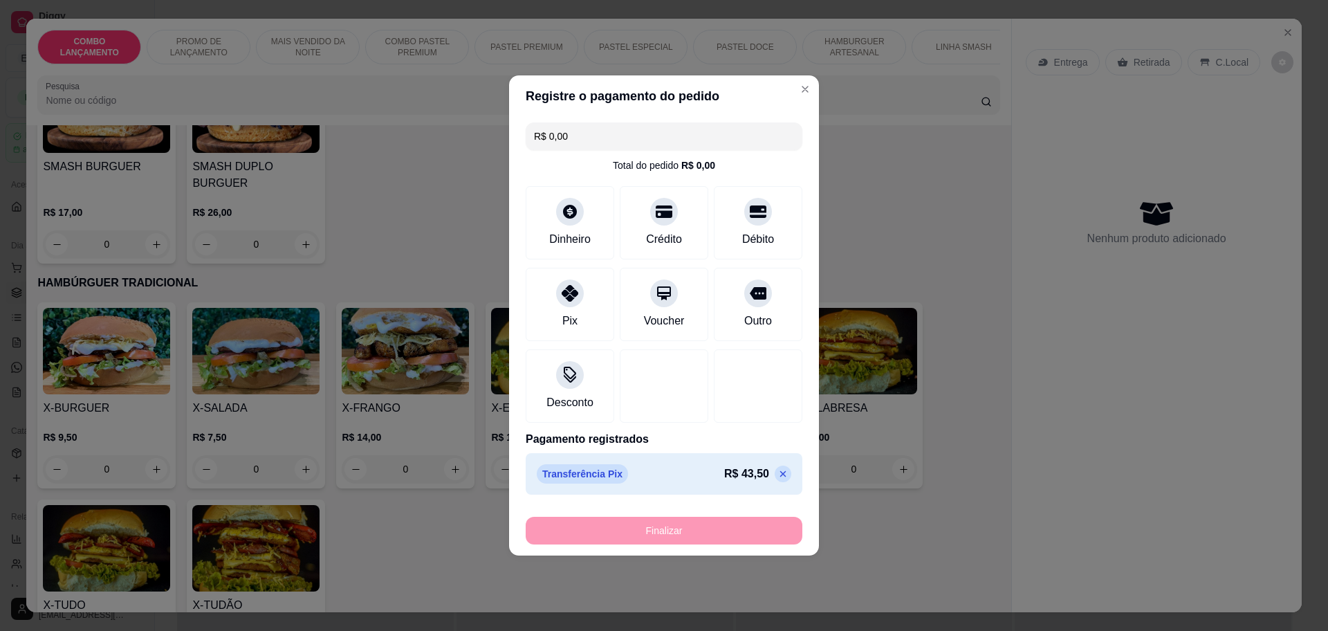
type input "-R$ 43,50"
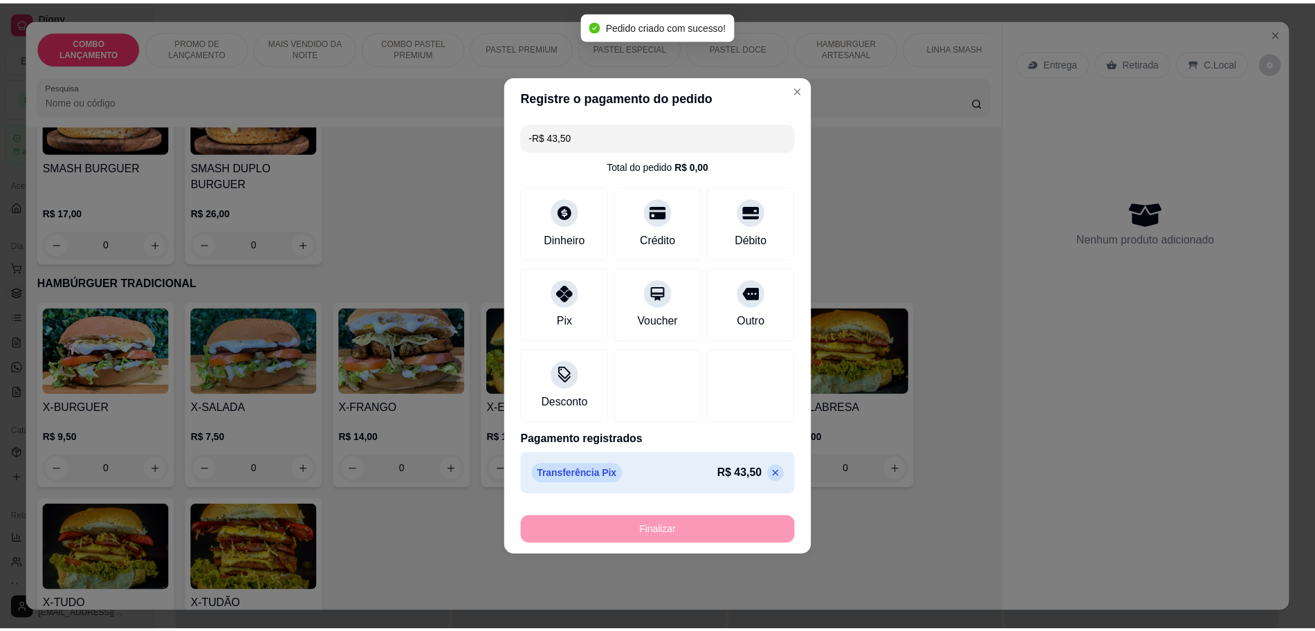
scroll to position [2507, 0]
